Goal: Task Accomplishment & Management: Manage account settings

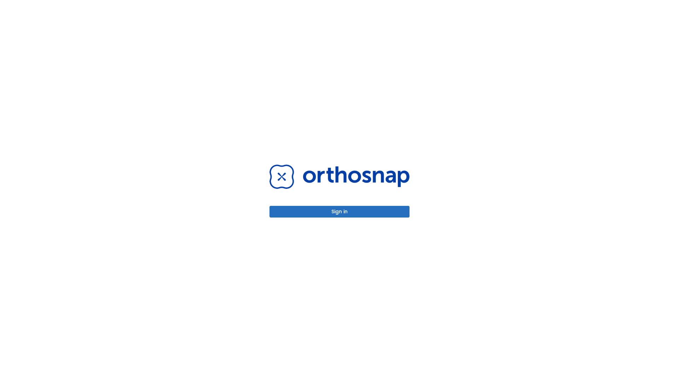
click at [340, 212] on button "Sign in" at bounding box center [340, 212] width 140 height 12
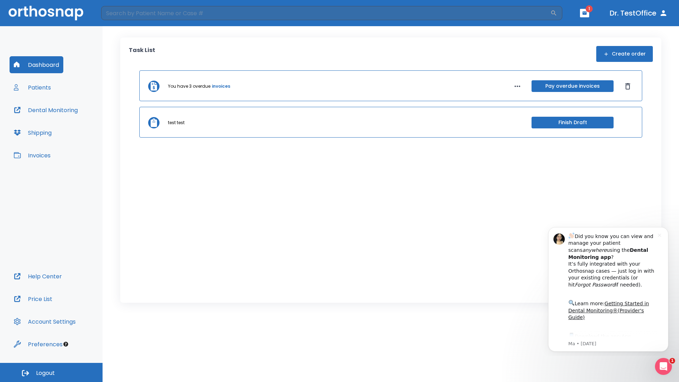
click at [51, 372] on span "Logout" at bounding box center [45, 373] width 19 height 8
